Goal: Transaction & Acquisition: Book appointment/travel/reservation

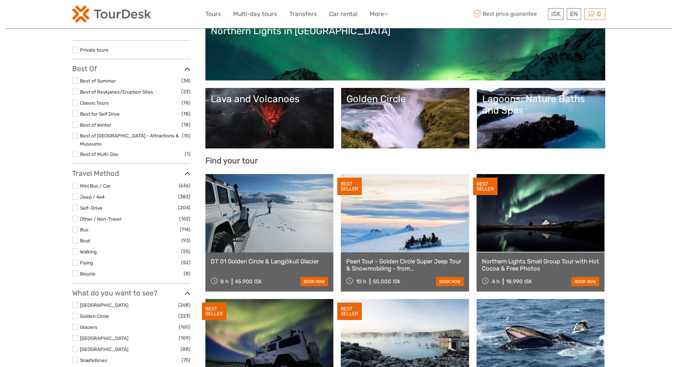
scroll to position [107, 0]
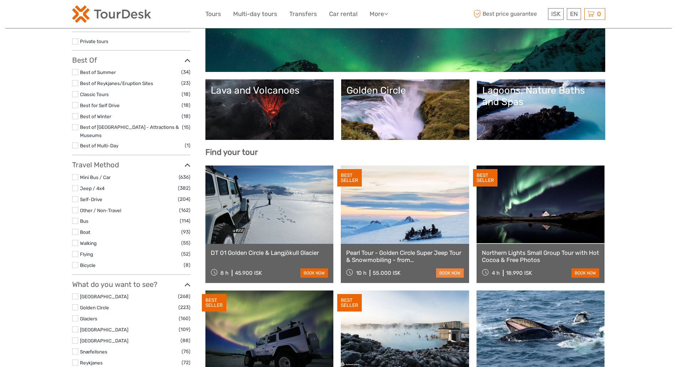
click at [455, 274] on link "book now" at bounding box center [450, 272] width 28 height 9
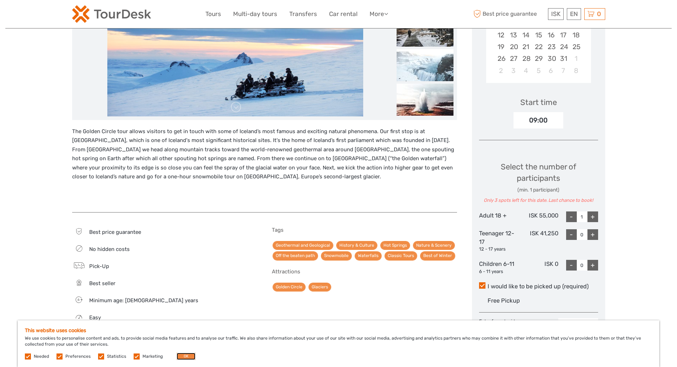
click at [188, 356] on button "OK" at bounding box center [186, 355] width 19 height 7
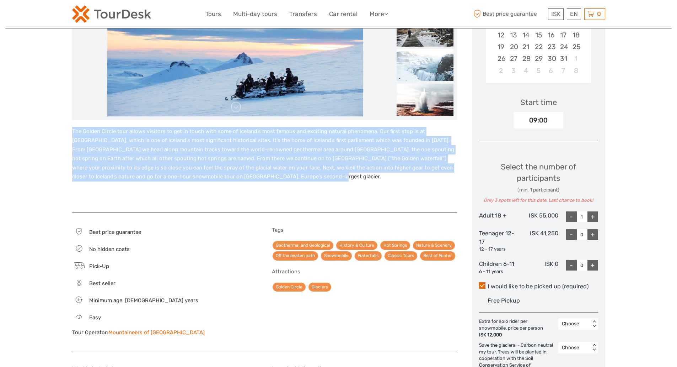
drag, startPoint x: 65, startPoint y: 129, endPoint x: 255, endPoint y: 180, distance: 196.7
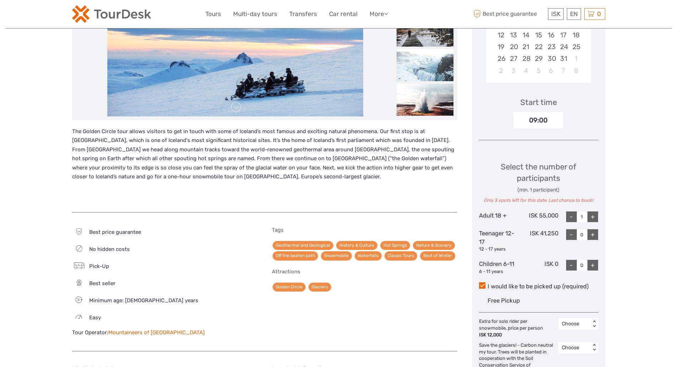
click at [292, 185] on div "The Golden Circle tour allows visitors to get in touch with some of Iceland’s m…" at bounding box center [264, 166] width 385 height 78
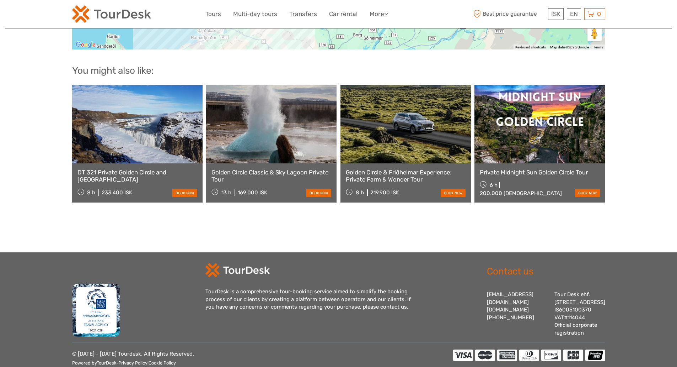
scroll to position [892, 0]
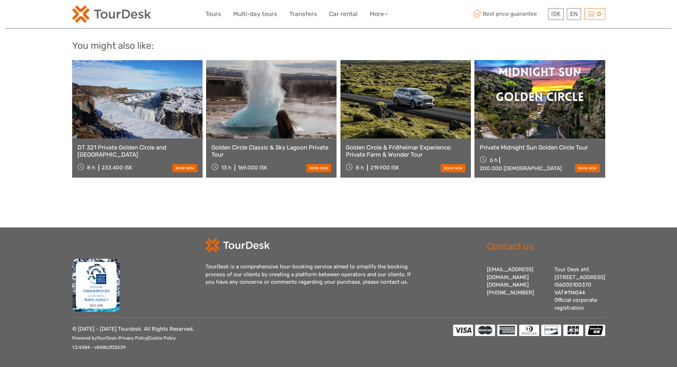
drag, startPoint x: 204, startPoint y: 260, endPoint x: 416, endPoint y: 279, distance: 213.5
click at [416, 279] on div "TourDesk is a comprehensive tour-booking service aimed to simplify the booking …" at bounding box center [338, 275] width 533 height 74
click at [421, 297] on div "TourDesk is a comprehensive tour-booking service aimed to simplify the booking …" at bounding box center [338, 275] width 267 height 74
click at [322, 273] on div "TourDesk is a comprehensive tour-booking service aimed to simplify the booking …" at bounding box center [311, 274] width 213 height 23
drag, startPoint x: 255, startPoint y: 266, endPoint x: 428, endPoint y: 263, distance: 172.8
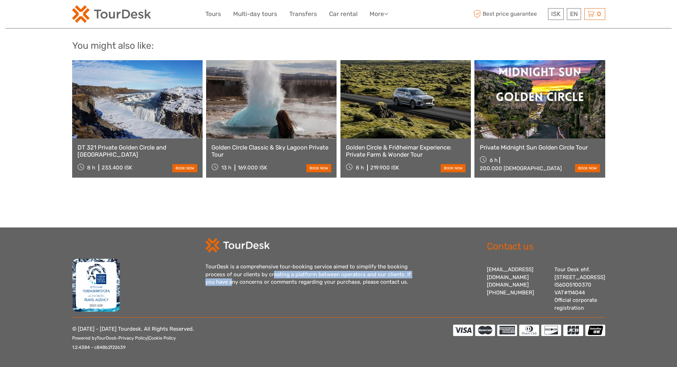
click at [428, 263] on div "TourDesk is a comprehensive tour-booking service aimed to simplify the booking …" at bounding box center [338, 275] width 267 height 74
click at [426, 268] on div "TourDesk is a comprehensive tour-booking service aimed to simplify the booking …" at bounding box center [338, 275] width 267 height 74
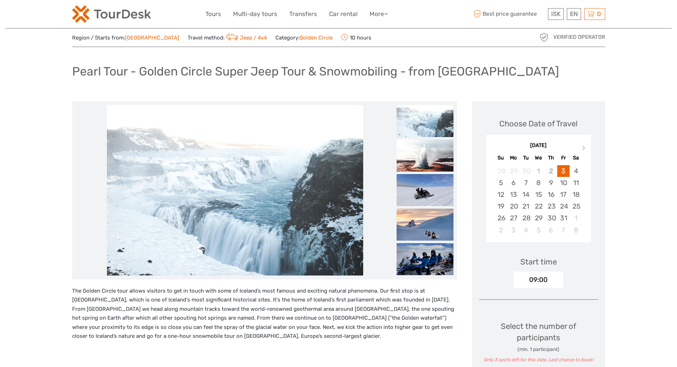
scroll to position [0, 0]
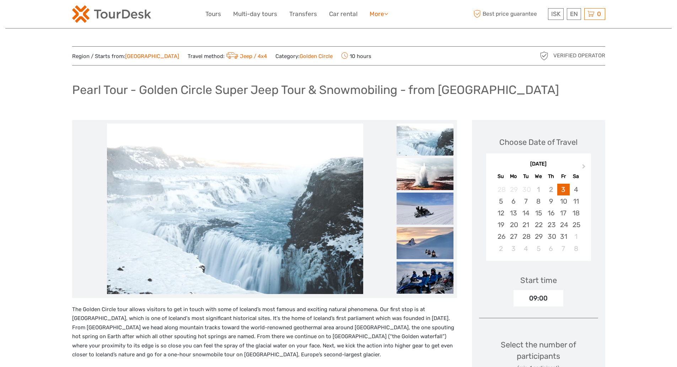
click at [377, 13] on link "More" at bounding box center [379, 14] width 18 height 10
click at [217, 14] on link "Tours" at bounding box center [213, 14] width 16 height 10
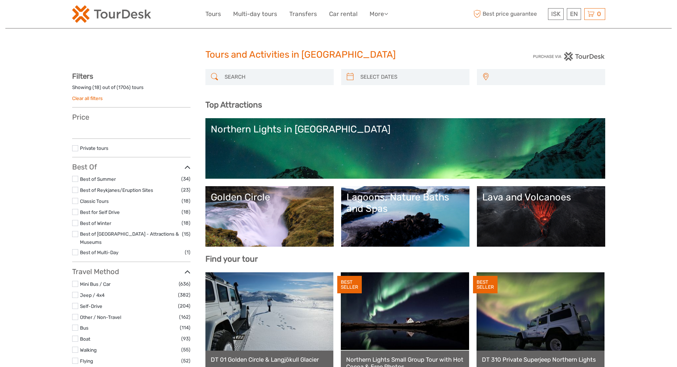
select select
